Goal: Information Seeking & Learning: Learn about a topic

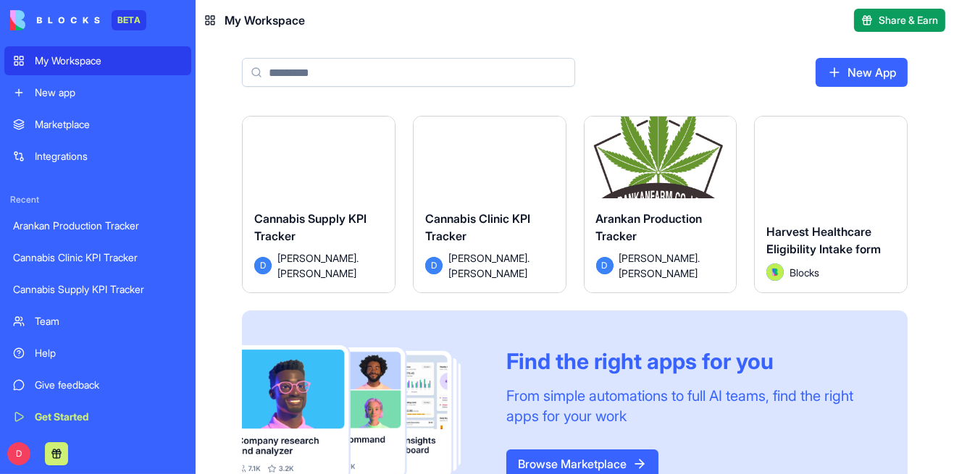
click at [103, 0] on html "BETA My Workspace New app Marketplace Integrations Recent Arankan Production Tr…" at bounding box center [477, 237] width 954 height 474
click at [506, 241] on div "Cannabis Clinic KPI Tracker" at bounding box center [489, 230] width 129 height 41
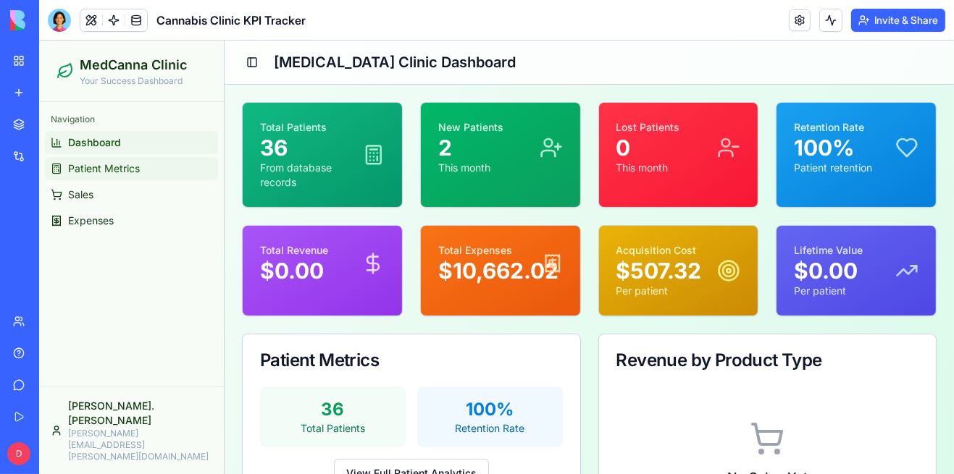
click at [91, 176] on link "Patient Metrics" at bounding box center [131, 168] width 173 height 23
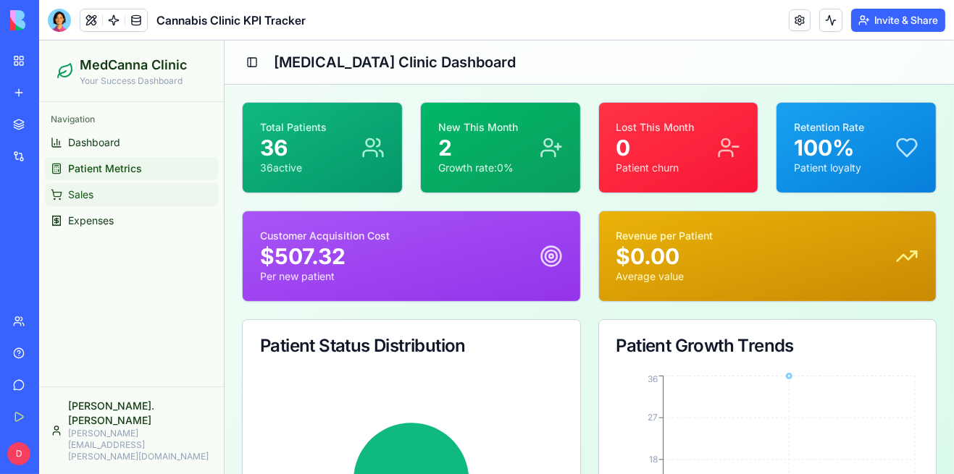
click at [87, 194] on span "Sales" at bounding box center [80, 195] width 25 height 14
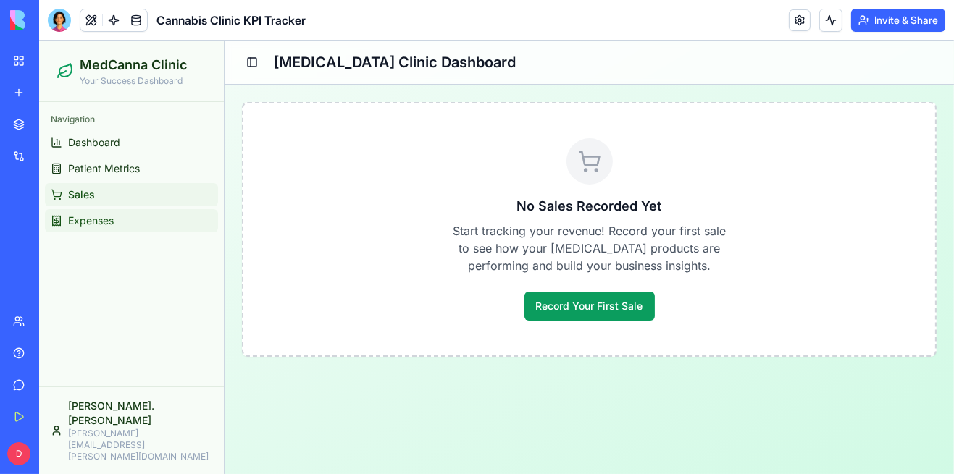
click at [77, 229] on link "Expenses" at bounding box center [131, 220] width 173 height 23
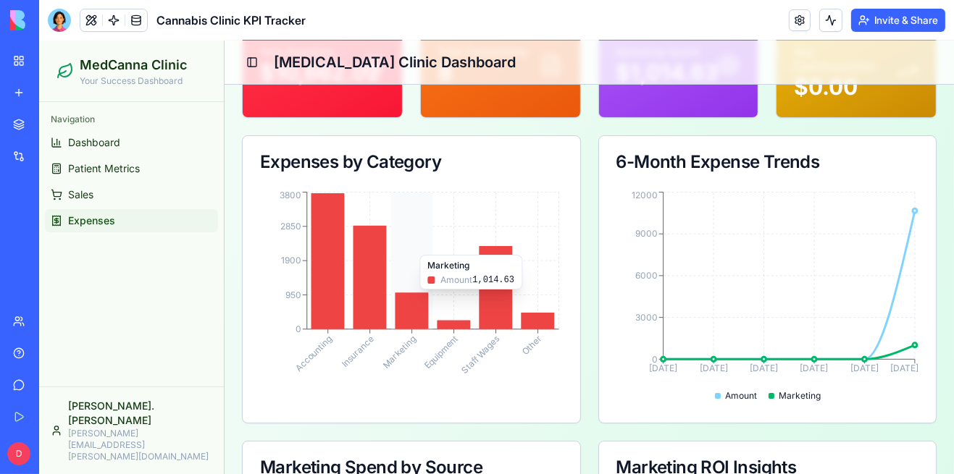
scroll to position [73, 0]
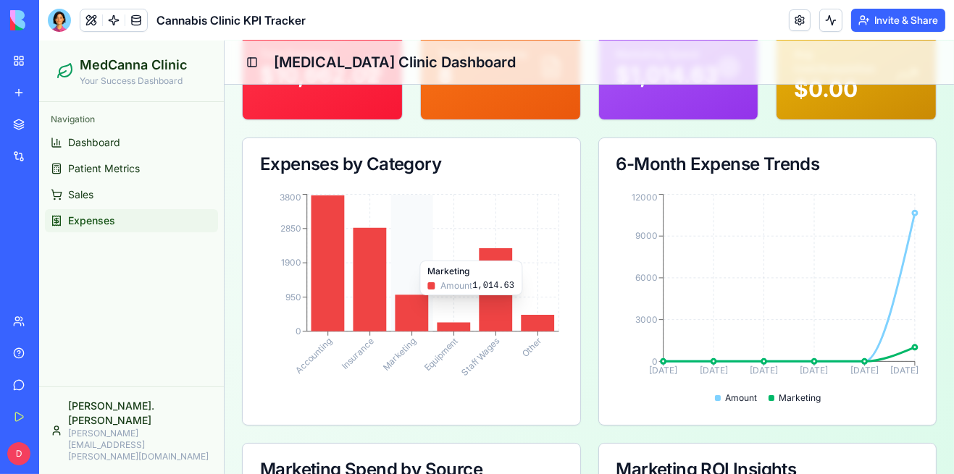
click at [625, 156] on div "6-Month Expense Trends" at bounding box center [767, 164] width 303 height 17
click at [585, 146] on div "Expenses by Category Accounting Insurance Marketing Equipment Staff Wages Other…" at bounding box center [589, 282] width 695 height 288
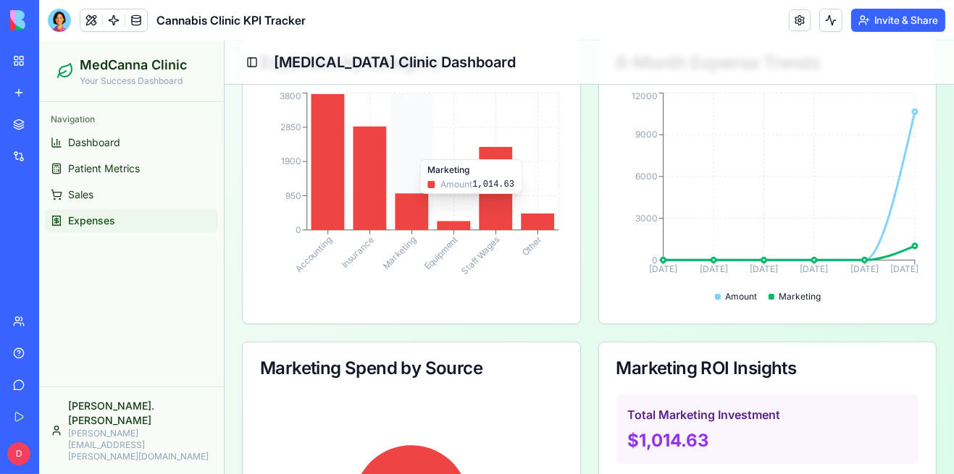
scroll to position [168, 0]
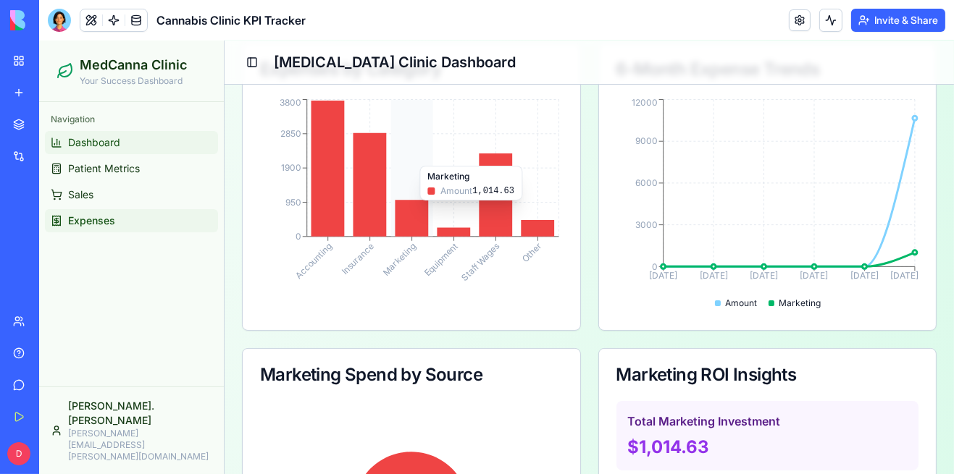
click at [99, 151] on link "Dashboard" at bounding box center [131, 142] width 173 height 23
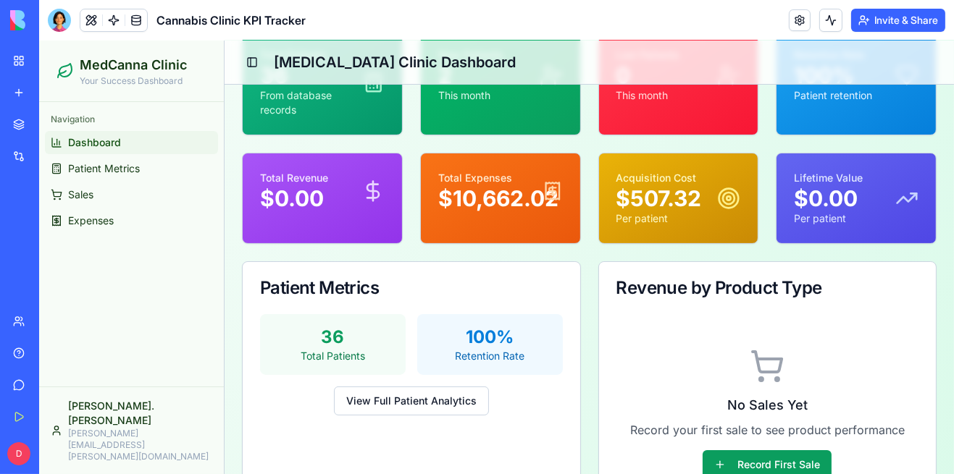
scroll to position [64, 0]
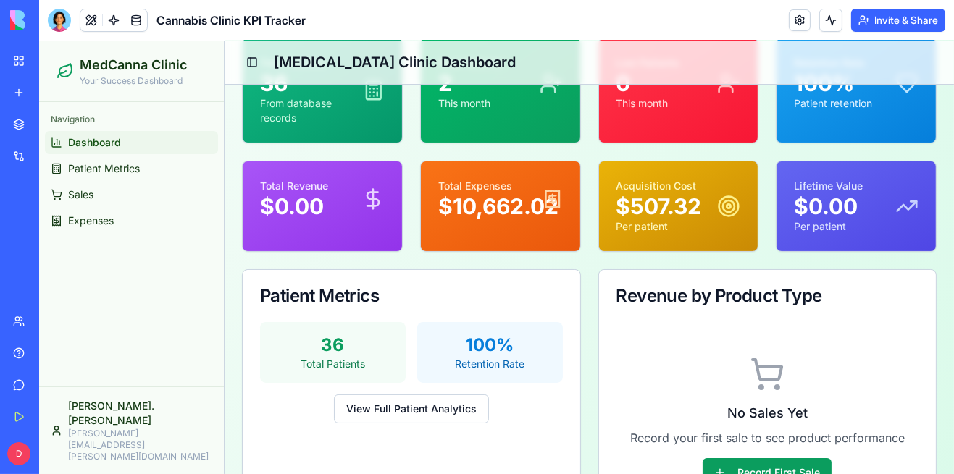
click at [146, 295] on div "Navigation Dashboard Patient Metrics Sales Expenses" at bounding box center [131, 244] width 185 height 285
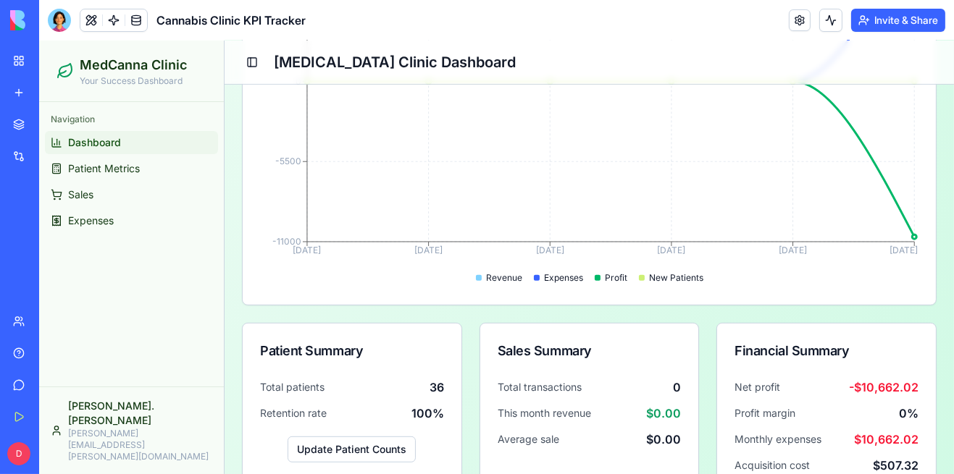
scroll to position [753, 0]
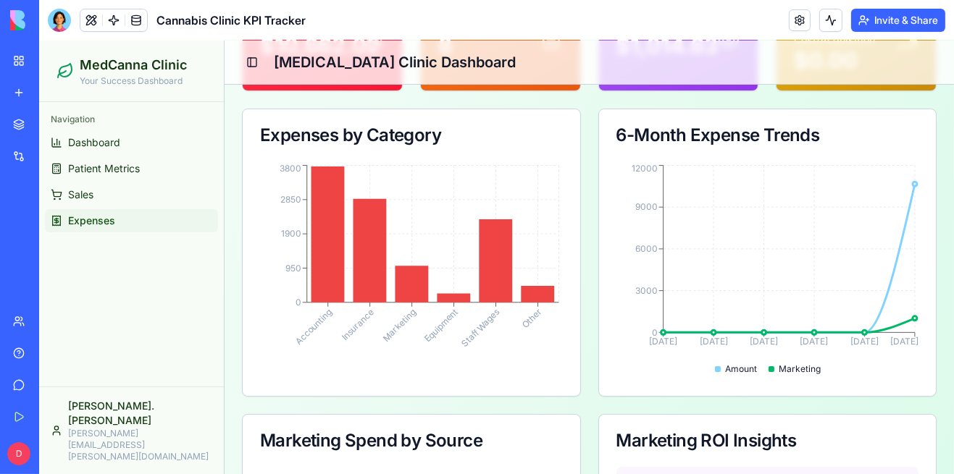
scroll to position [11, 0]
